Goal: Task Accomplishment & Management: Complete application form

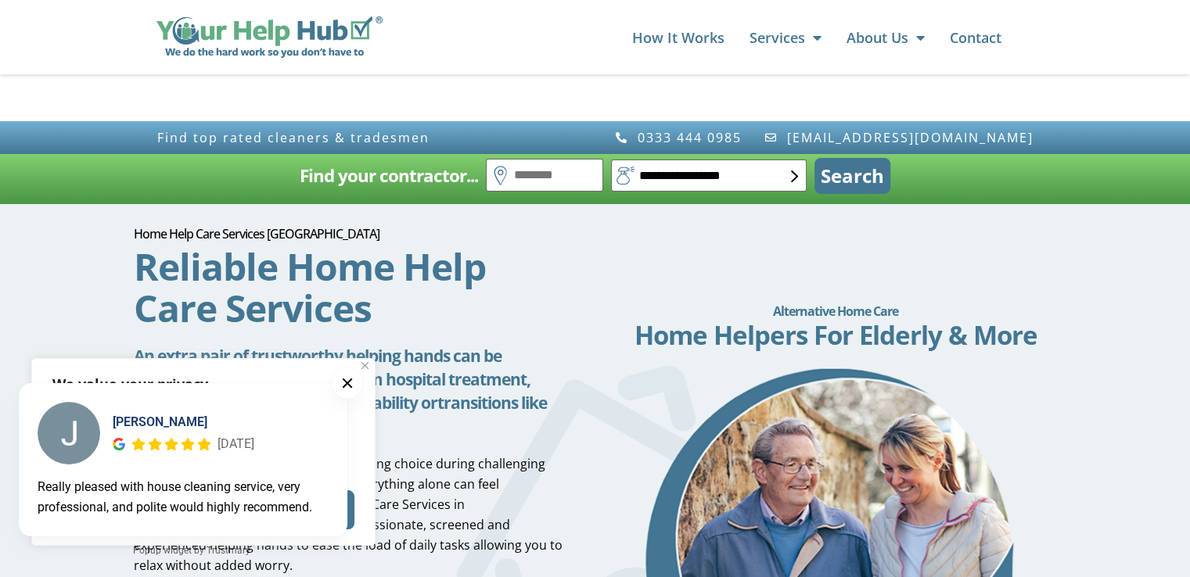
scroll to position [235, 0]
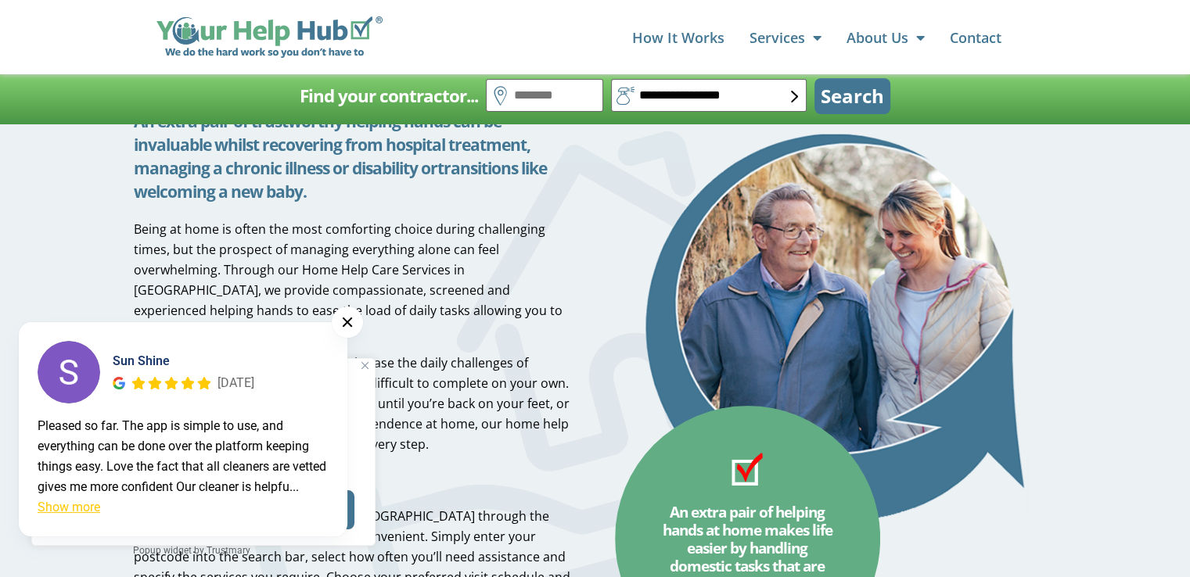
click at [363, 368] on div "Sun Shine 3 years ago Pleased so far. The app is simple to use, and everything …" at bounding box center [191, 441] width 383 height 274
click at [344, 308] on button at bounding box center [347, 322] width 31 height 31
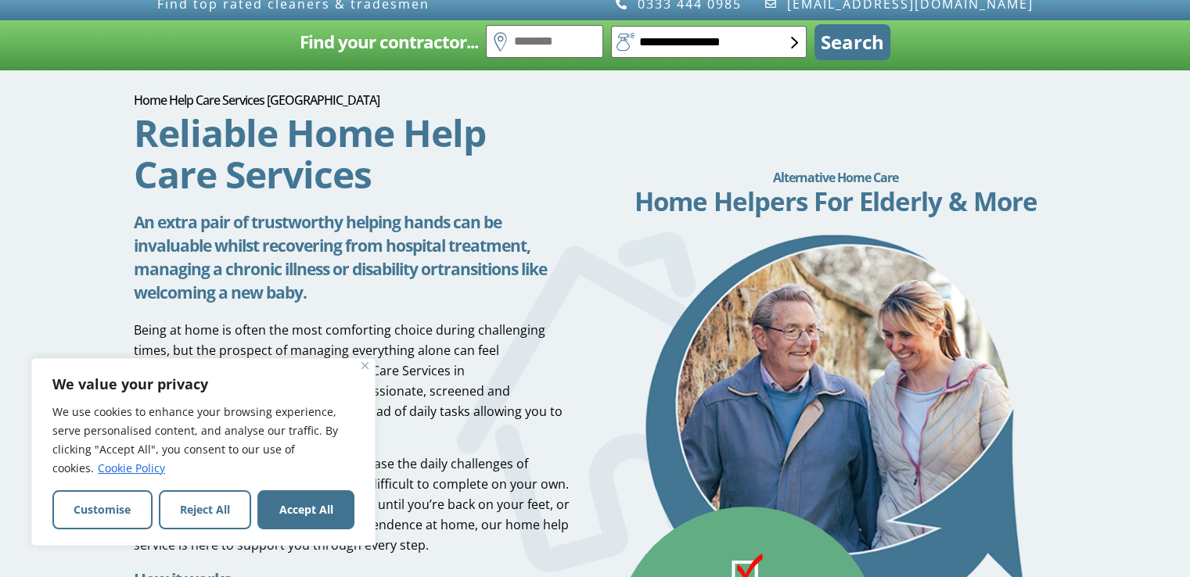
scroll to position [0, 0]
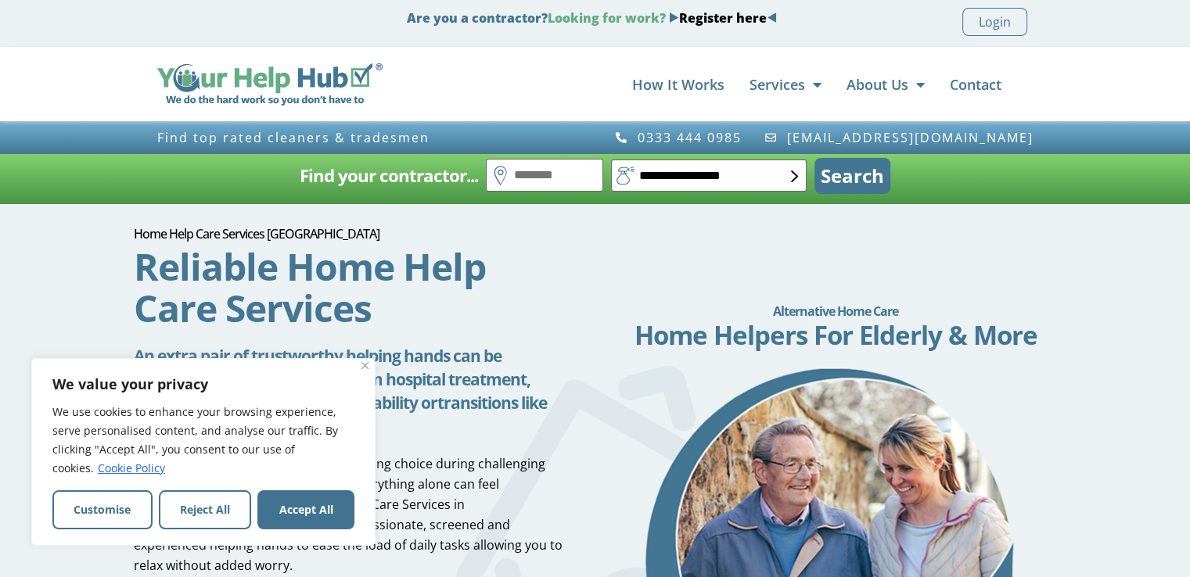
click at [703, 16] on link "Register here" at bounding box center [723, 17] width 88 height 17
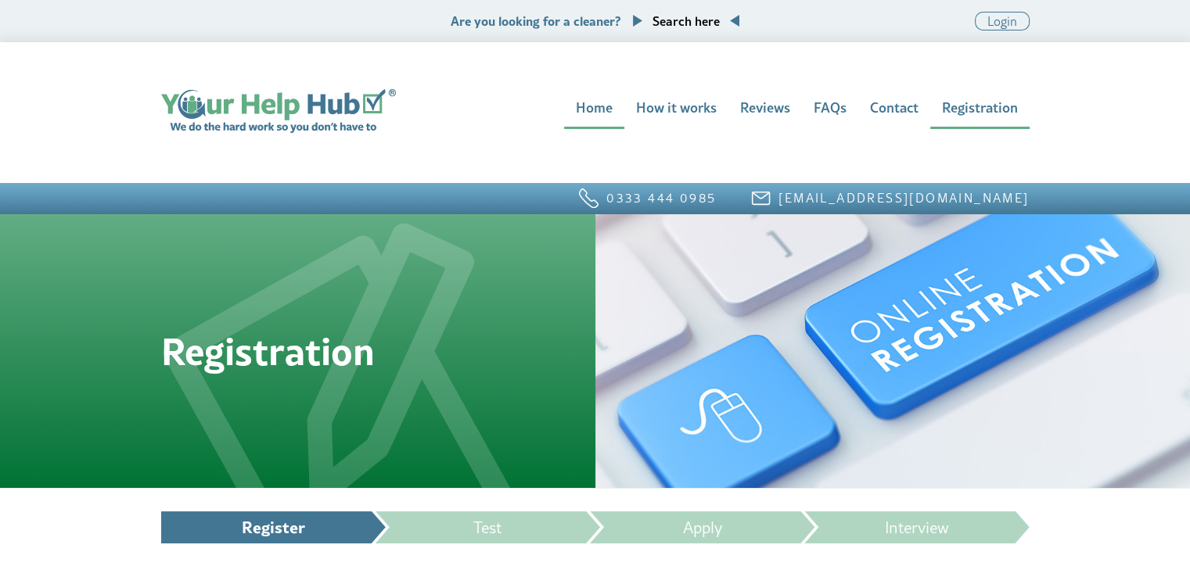
click at [271, 544] on ol "Register Test Apply Interview" at bounding box center [595, 528] width 868 height 32
click at [275, 533] on li "Register" at bounding box center [273, 528] width 225 height 32
click at [990, 26] on link "Login" at bounding box center [1002, 21] width 55 height 19
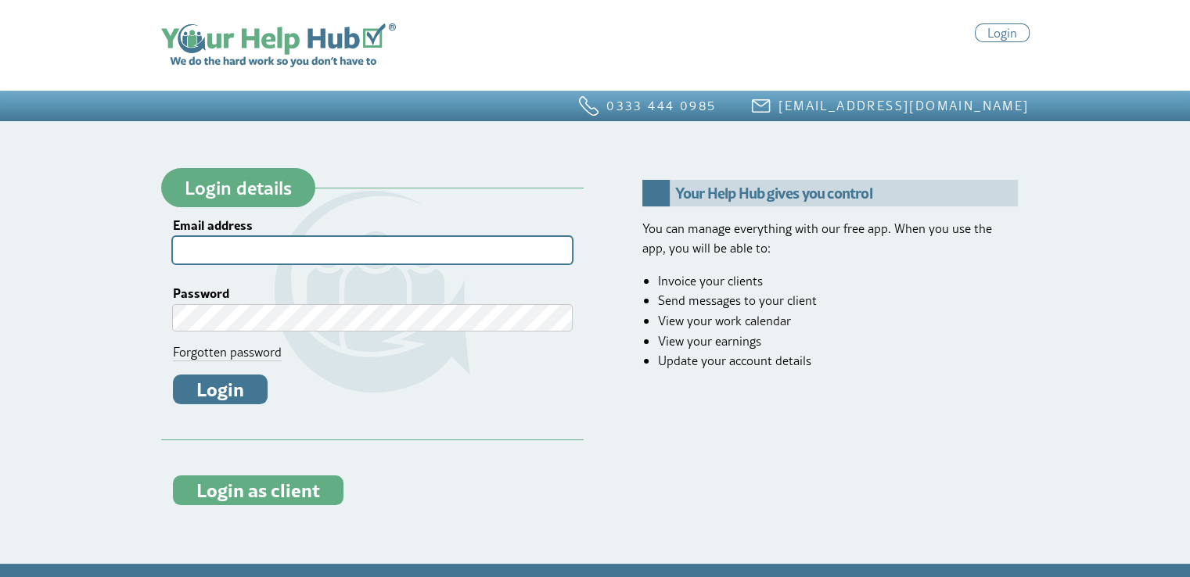
click at [320, 240] on input "Email address" at bounding box center [372, 250] width 399 height 26
click at [329, 257] on input "Email address" at bounding box center [372, 250] width 399 height 26
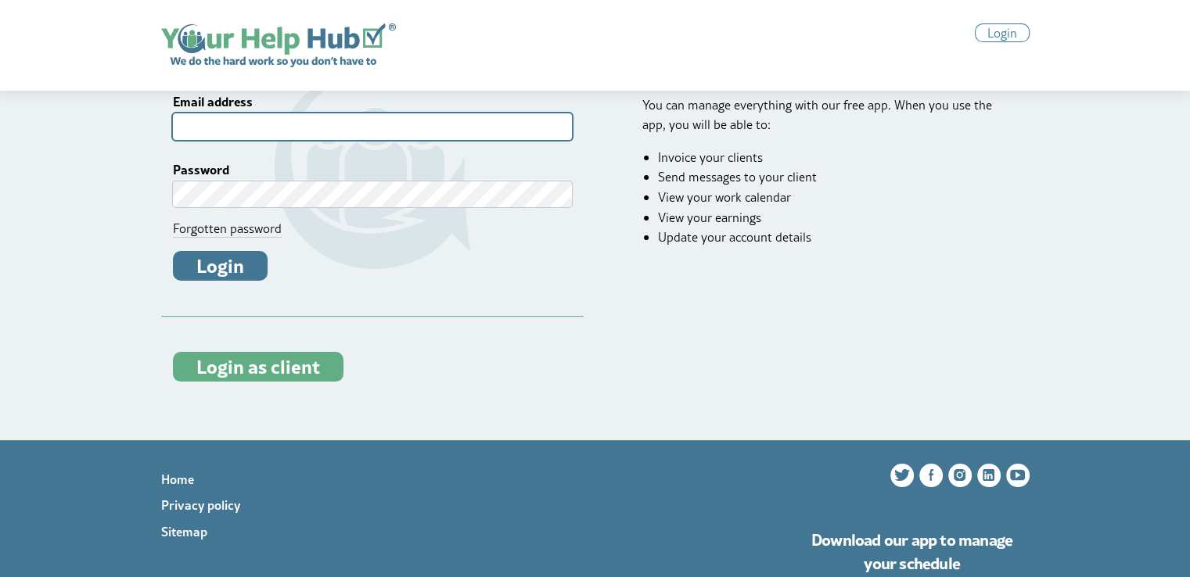
scroll to position [217, 0]
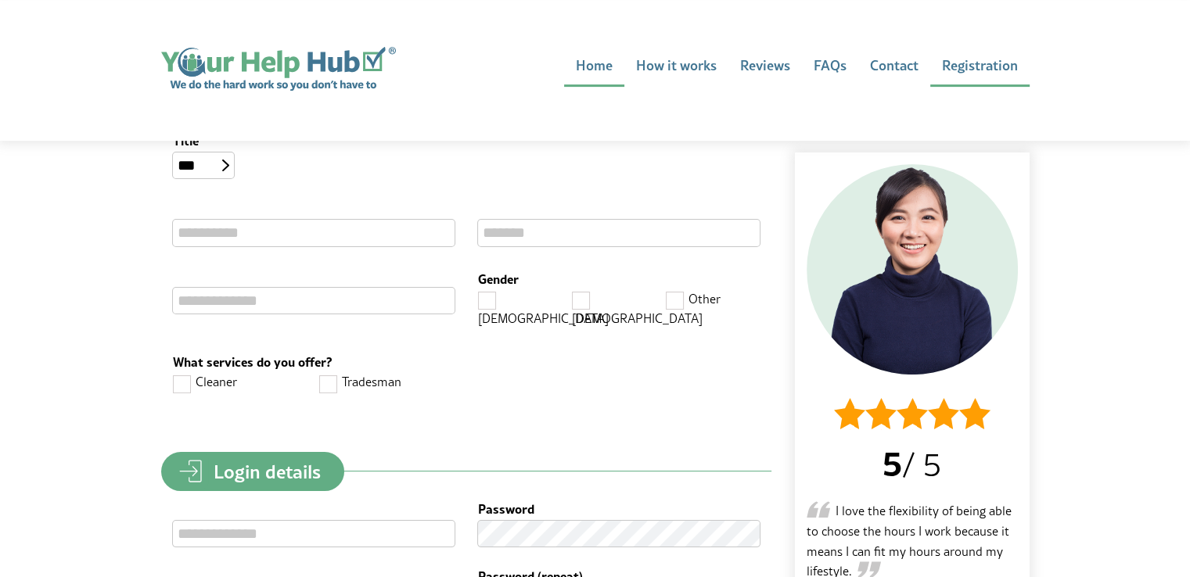
scroll to position [548, 0]
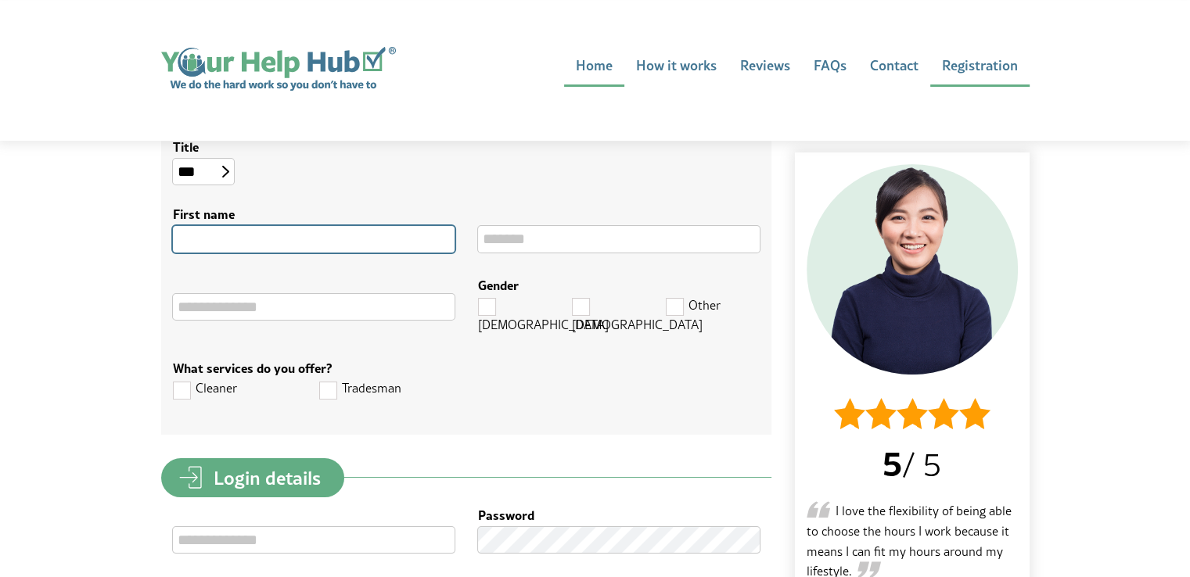
click at [289, 233] on input "First name" at bounding box center [314, 239] width 282 height 26
type input "********"
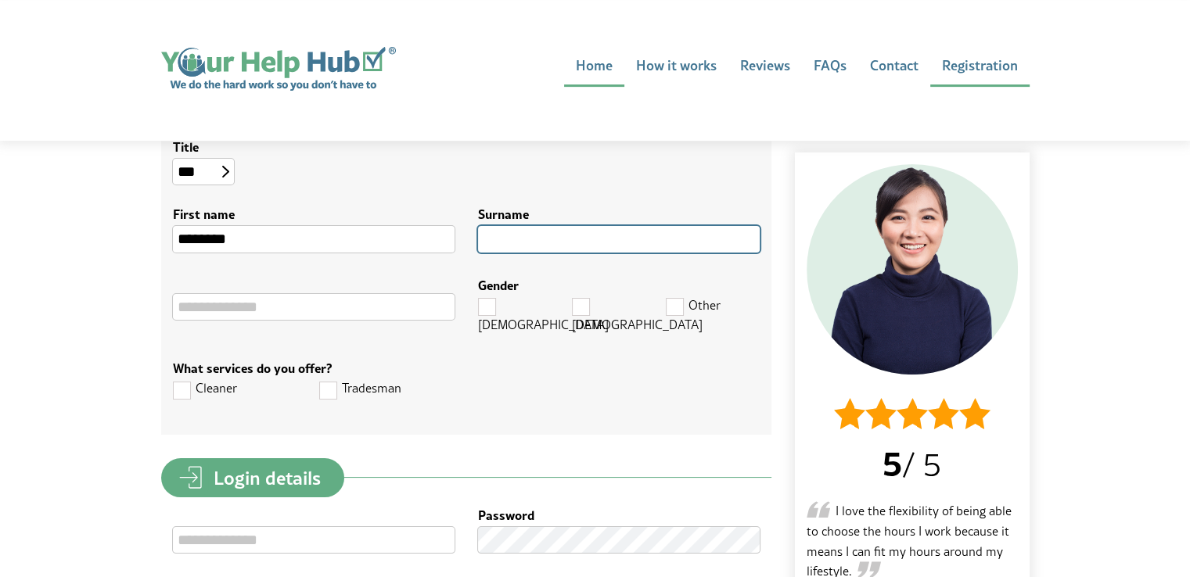
click at [501, 239] on input "Surname" at bounding box center [619, 239] width 282 height 26
click at [506, 241] on input "Surname" at bounding box center [619, 239] width 282 height 26
type input "*********"
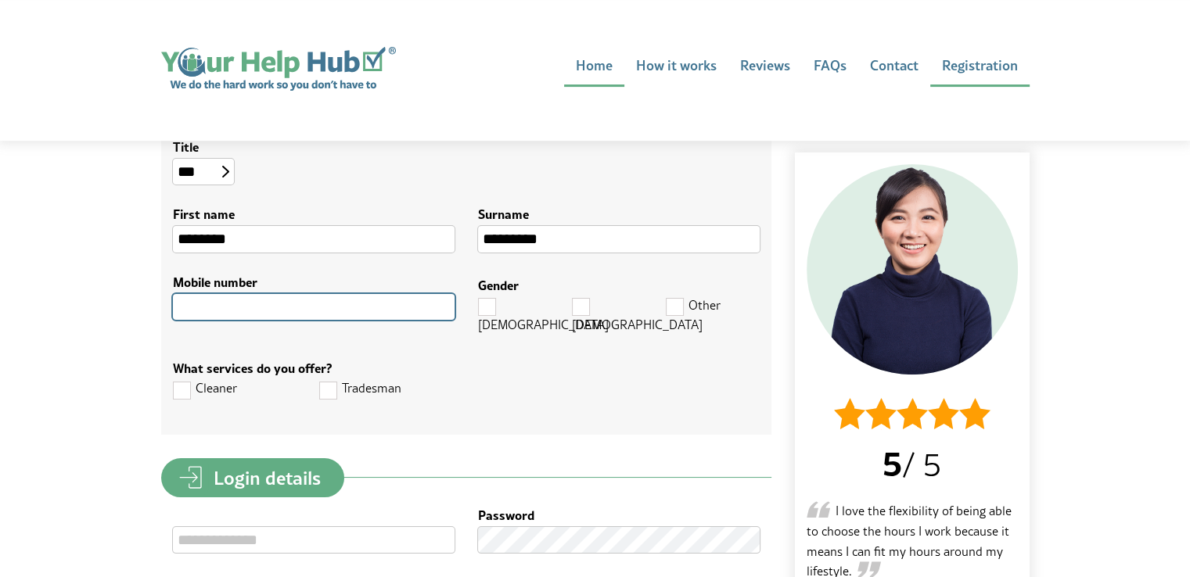
click at [330, 314] on input "Mobile number" at bounding box center [314, 307] width 282 height 26
click at [299, 304] on input "Mobile number" at bounding box center [314, 307] width 282 height 26
paste input "**********"
type input "**********"
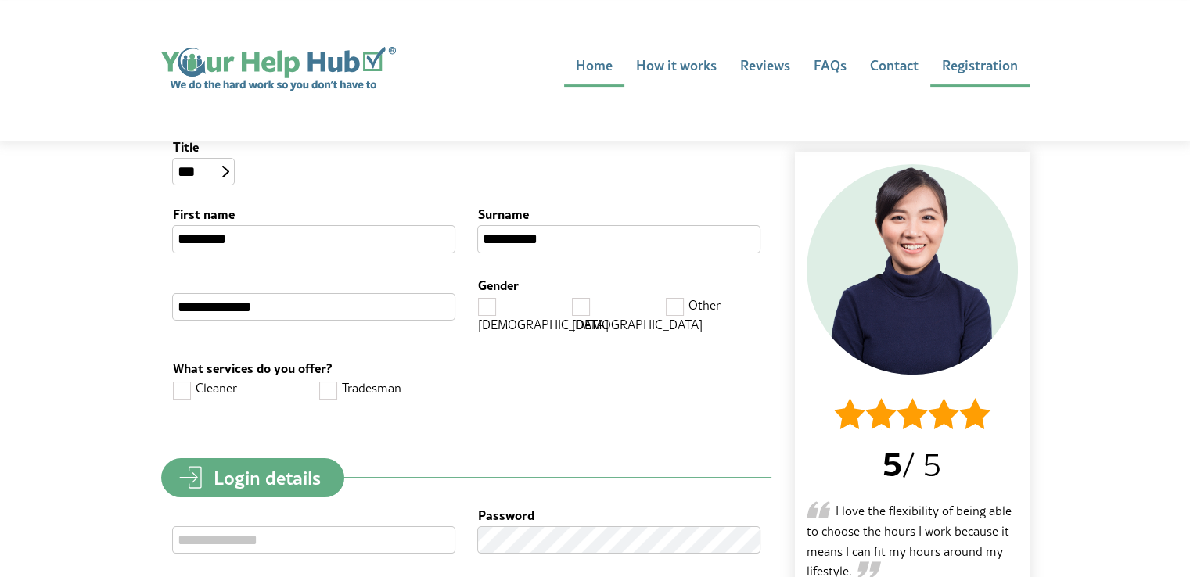
click at [484, 359] on label "What services do you offer?" at bounding box center [466, 368] width 587 height 18
click at [489, 304] on span at bounding box center [488, 307] width 20 height 20
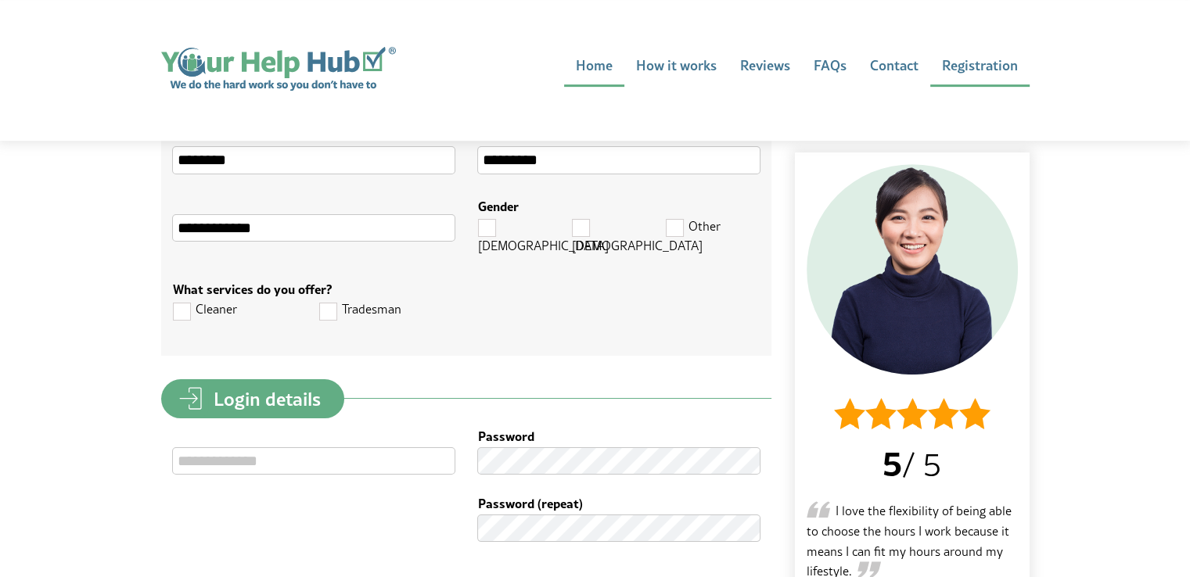
scroll to position [704, 0]
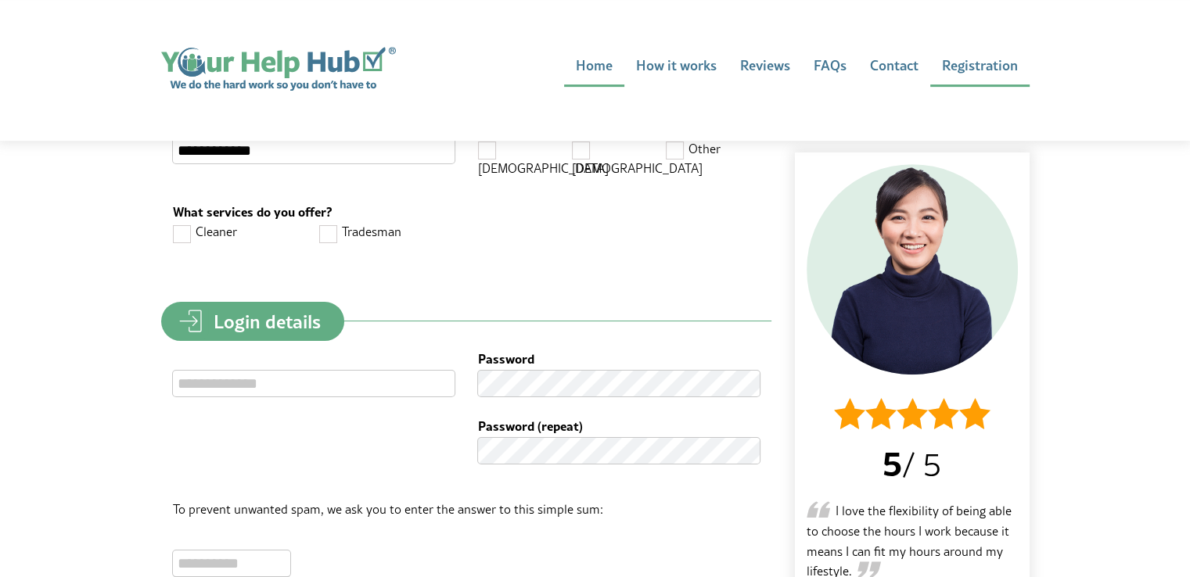
click at [327, 224] on span at bounding box center [329, 234] width 20 height 20
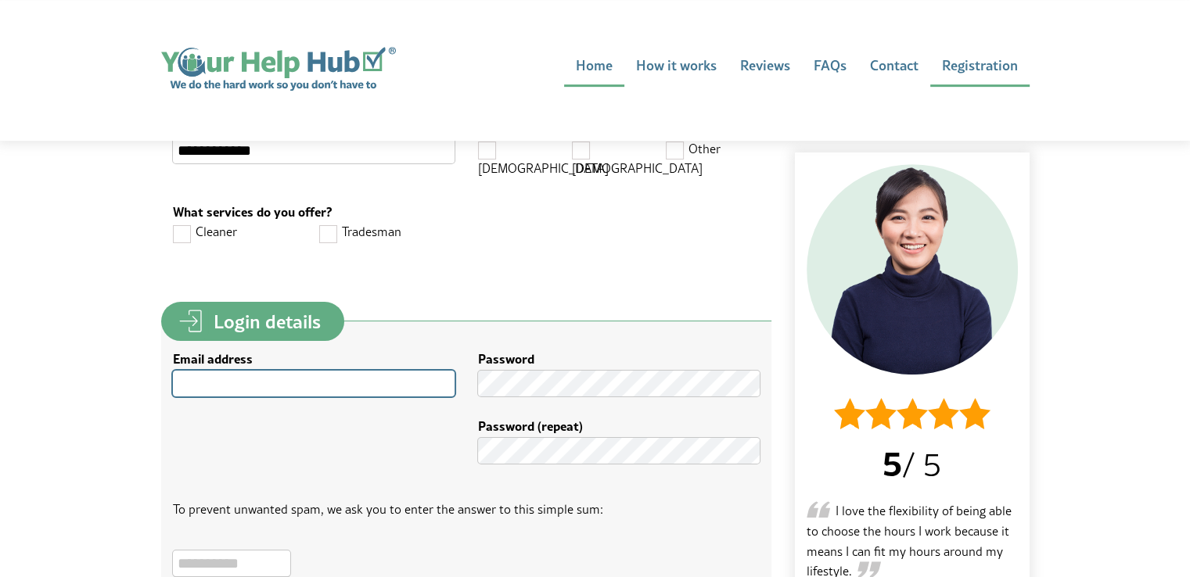
click at [264, 371] on input "Email address" at bounding box center [314, 384] width 282 height 26
click at [343, 381] on input "Email address" at bounding box center [314, 384] width 282 height 26
paste input "**********"
type input "**********"
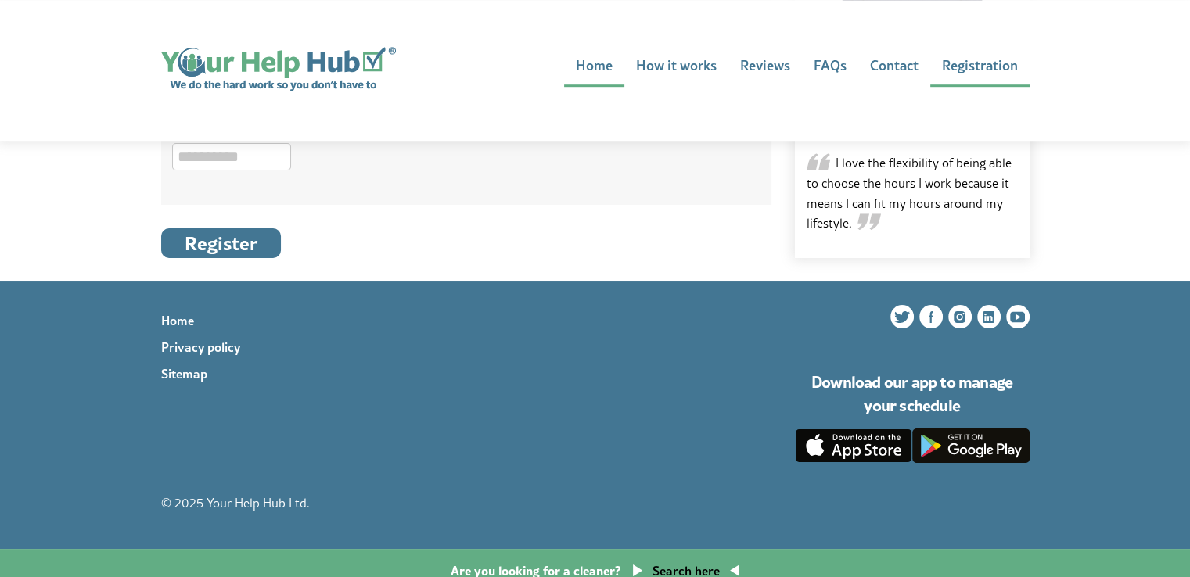
scroll to position [954, 0]
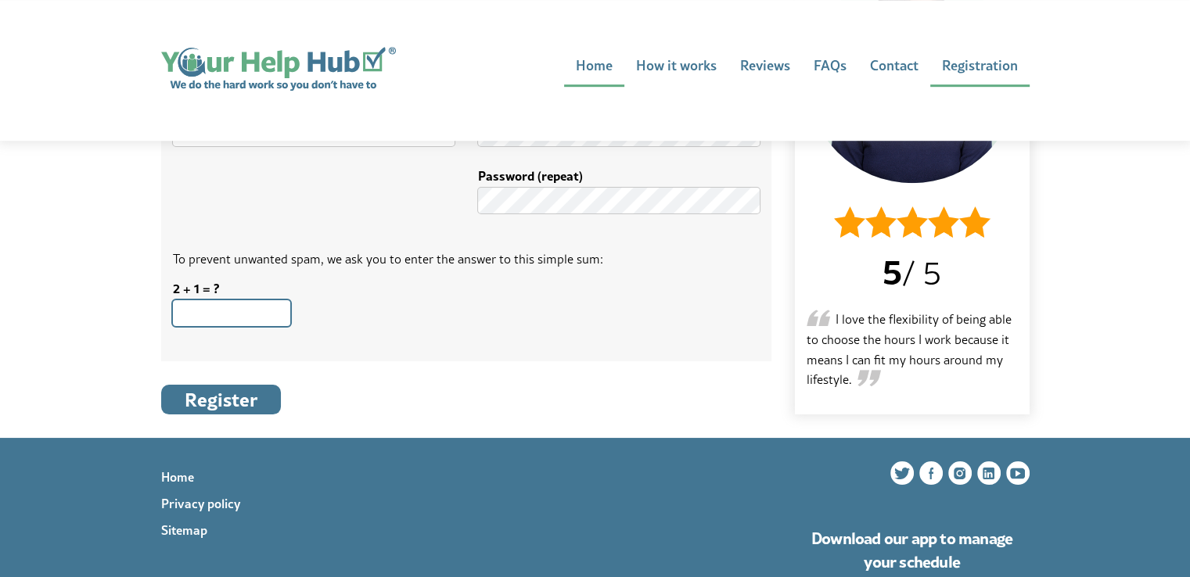
click at [237, 300] on input "2 + 1 = ?" at bounding box center [231, 313] width 117 height 26
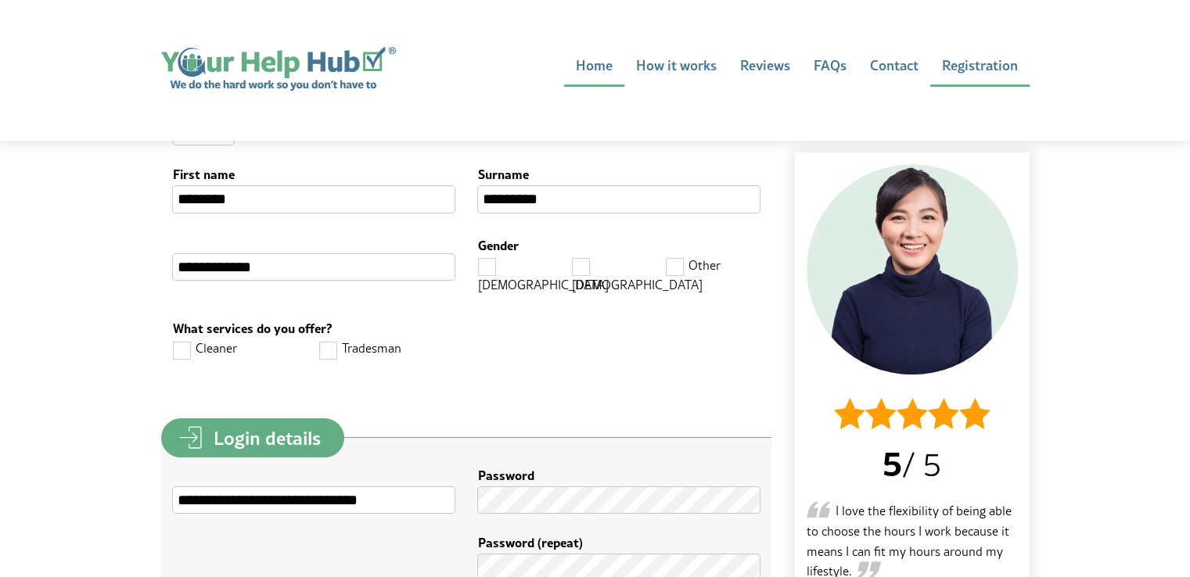
scroll to position [563, 0]
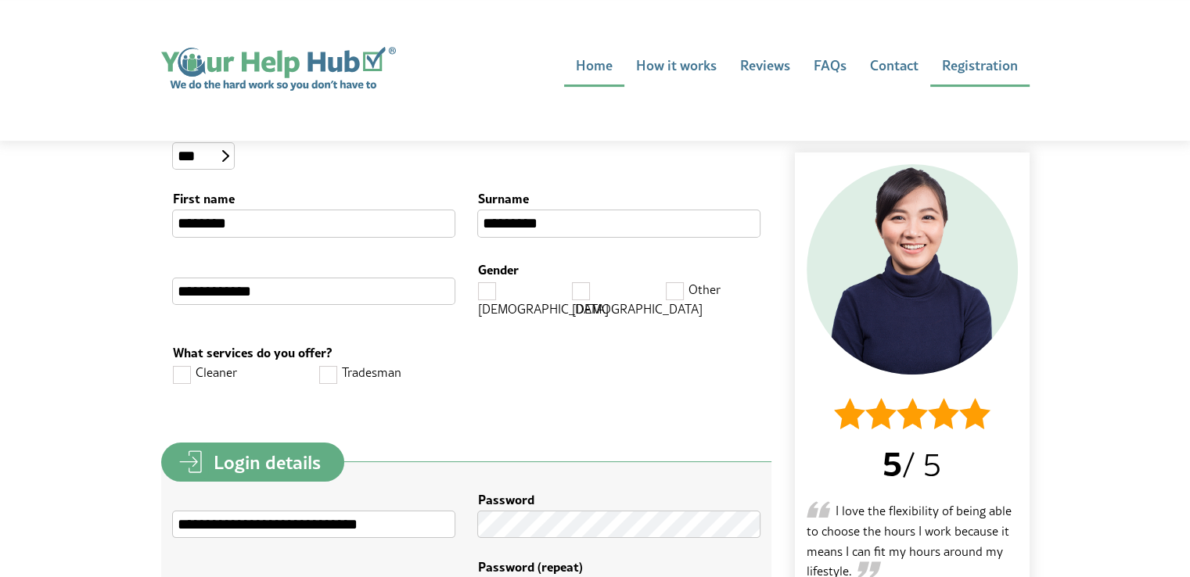
type input "*"
click at [207, 366] on label "Cleaner" at bounding box center [246, 372] width 147 height 23
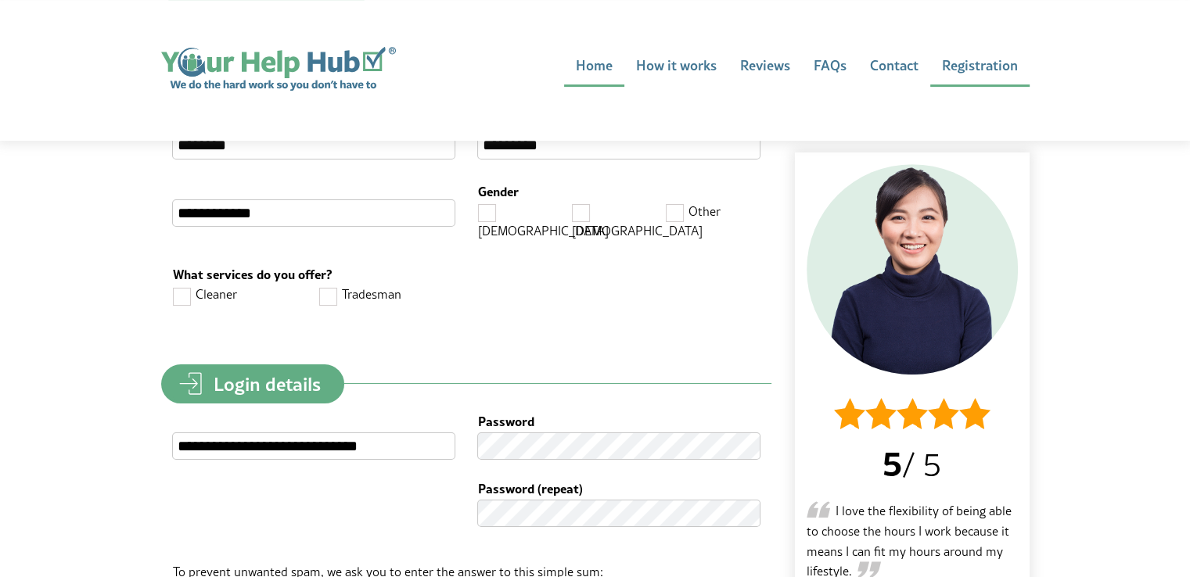
click at [336, 286] on span at bounding box center [329, 296] width 20 height 20
click at [204, 283] on label "Cleaner" at bounding box center [246, 294] width 147 height 23
click at [178, 286] on span at bounding box center [183, 296] width 20 height 20
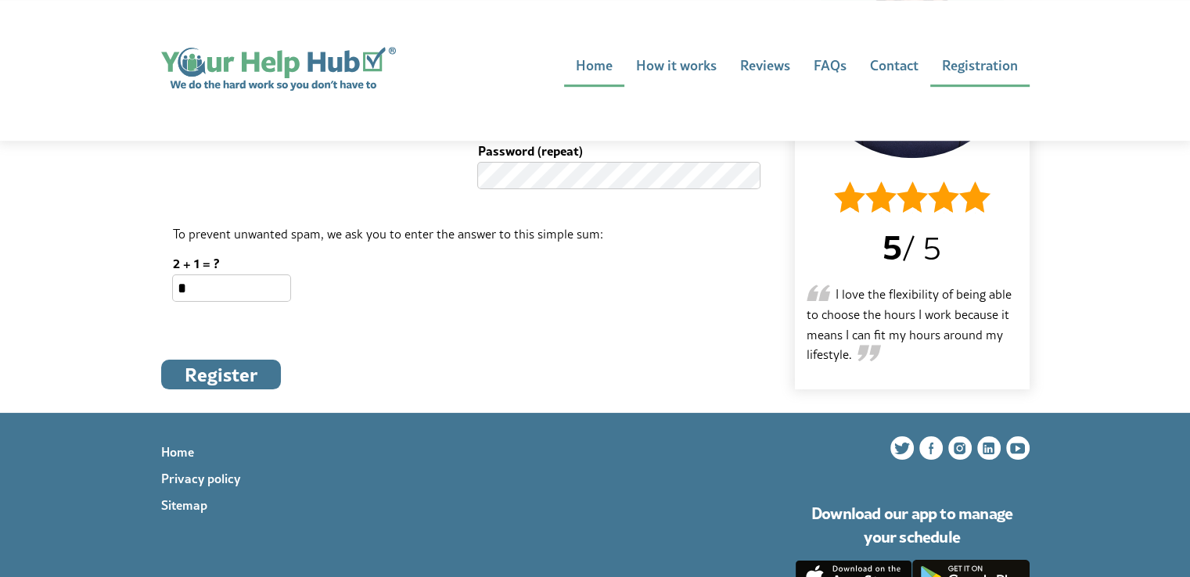
scroll to position [1033, 0]
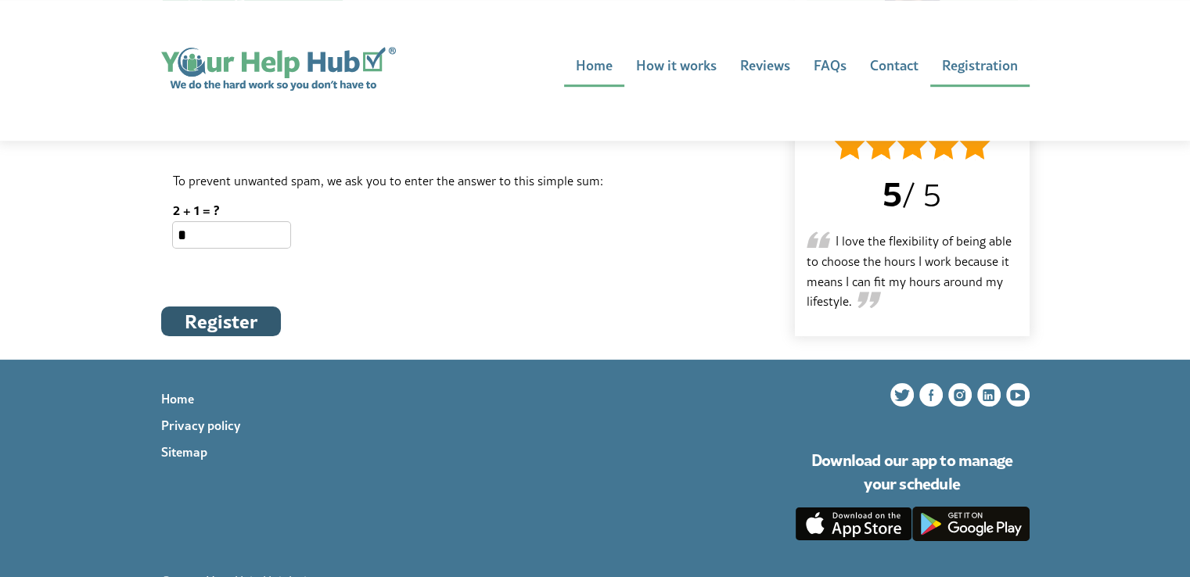
click at [221, 309] on button "Register" at bounding box center [221, 322] width 120 height 30
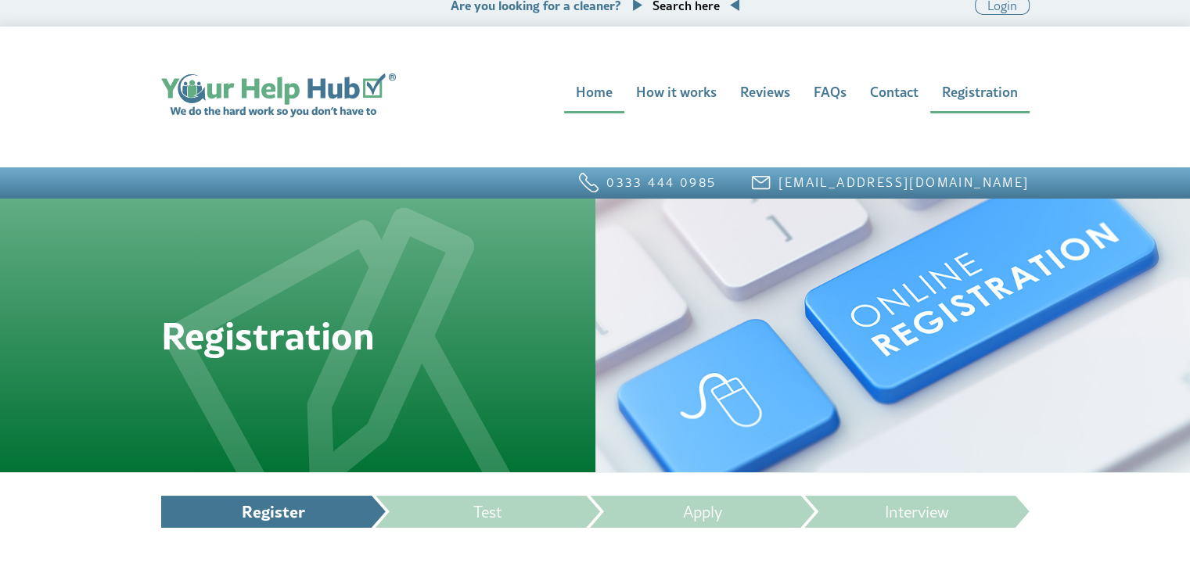
scroll to position [0, 0]
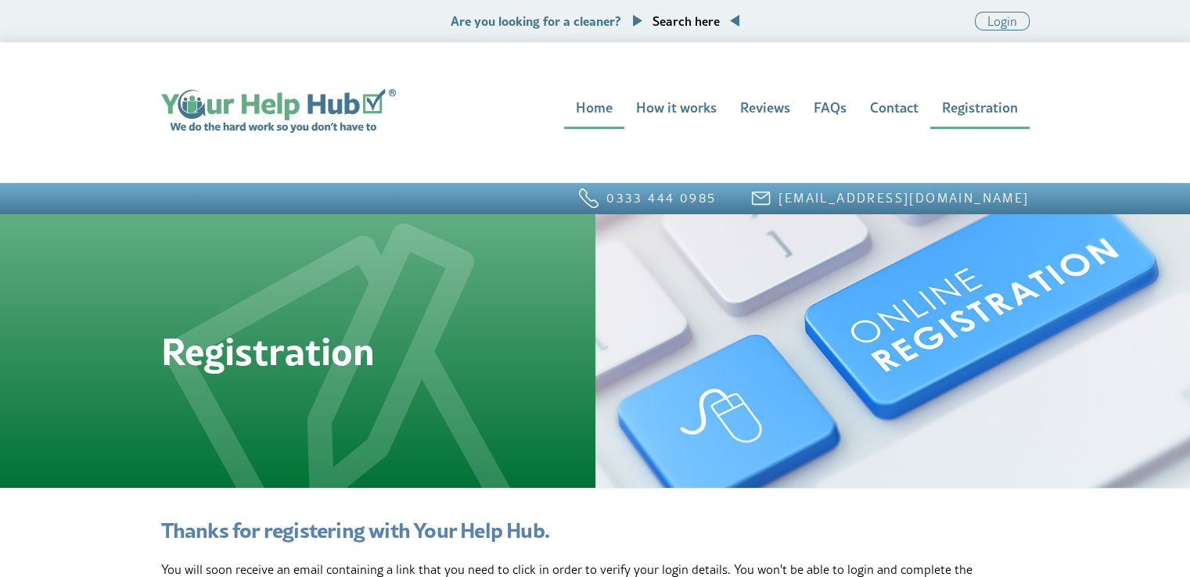
click at [972, 114] on link "Registration" at bounding box center [979, 109] width 99 height 40
